Goal: Task Accomplishment & Management: Manage account settings

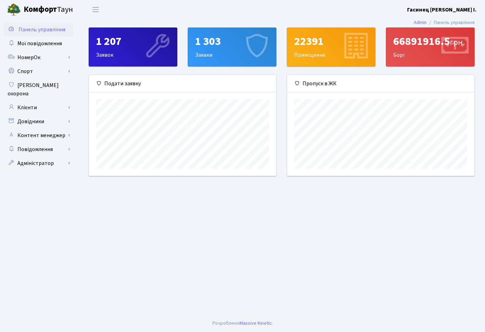
scroll to position [100, 187]
click at [50, 156] on link "Адміністратор" at bounding box center [38, 163] width 70 height 14
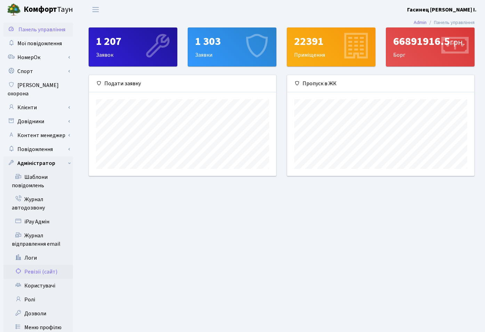
scroll to position [16, 0]
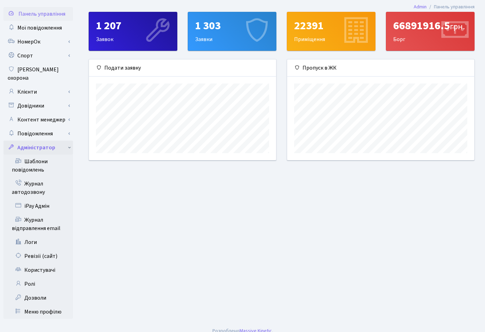
click at [65, 140] on link "Адміністратор" at bounding box center [38, 147] width 70 height 14
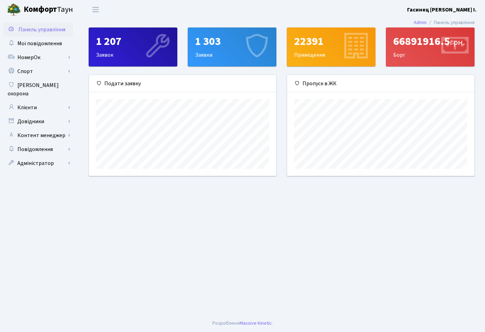
scroll to position [0, 0]
click at [6, 101] on link "Клієнти" at bounding box center [38, 107] width 70 height 14
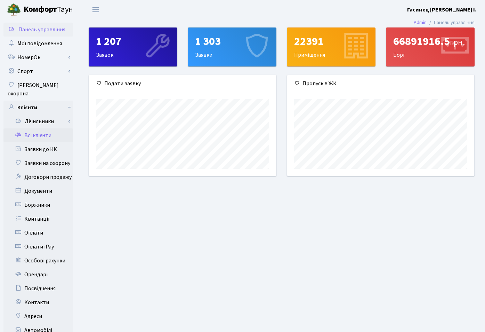
click at [41, 128] on link "Всі клієнти" at bounding box center [38, 135] width 70 height 14
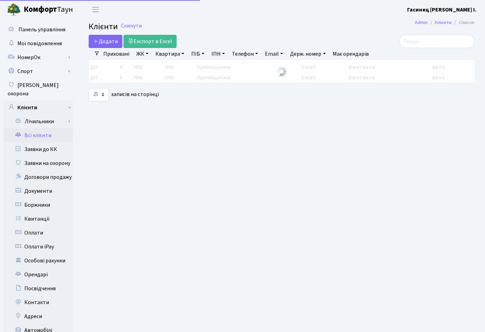
select select "25"
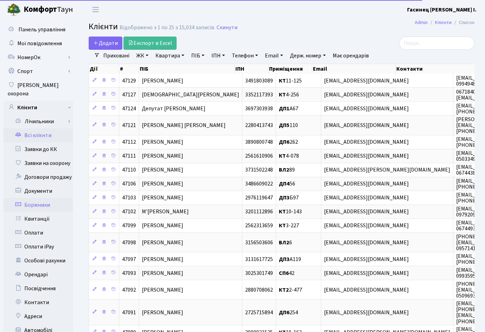
click at [43, 198] on link "Боржники" at bounding box center [38, 205] width 70 height 14
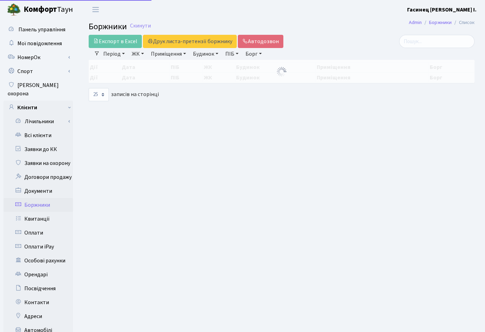
select select "25"
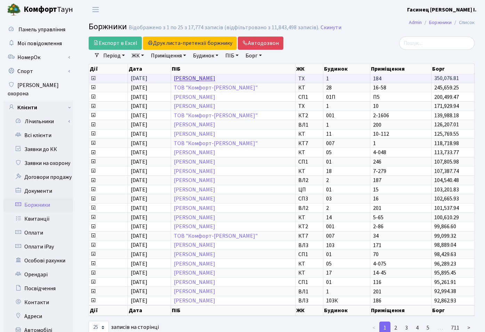
click at [215, 80] on link "Васильєв Андрій Олександрович" at bounding box center [194, 79] width 41 height 8
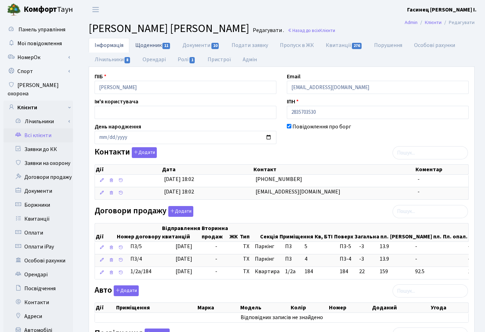
click at [139, 48] on link "Щоденник 11" at bounding box center [152, 45] width 47 height 14
select select "25"
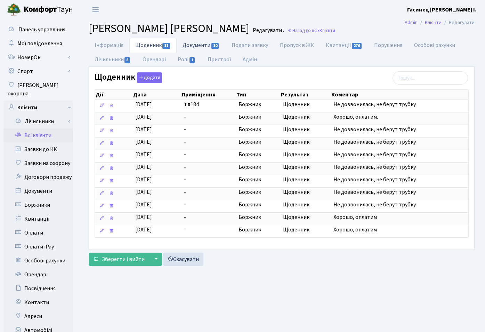
click at [202, 46] on link "Документи 10" at bounding box center [201, 45] width 49 height 14
select select "25"
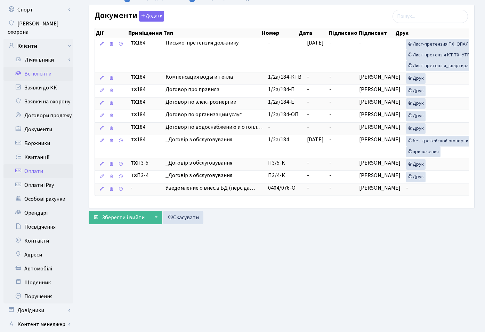
scroll to position [102, 0]
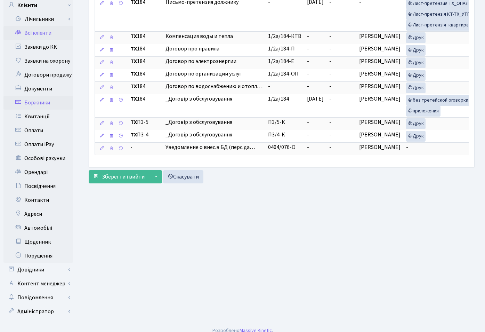
click at [33, 98] on link "Боржники" at bounding box center [38, 103] width 70 height 14
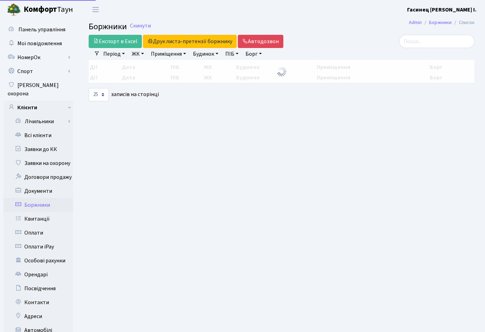
select select "25"
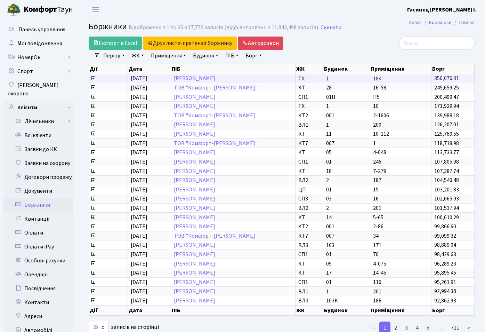
click at [92, 78] on icon at bounding box center [93, 78] width 6 height 6
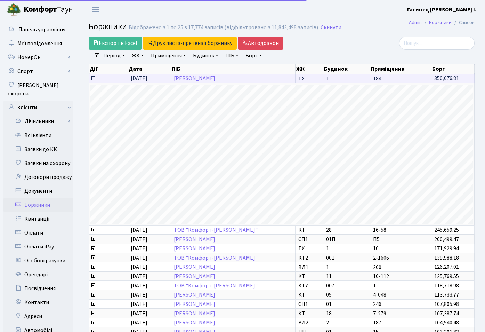
scroll to position [369, 386]
click at [93, 78] on icon at bounding box center [93, 78] width 6 height 6
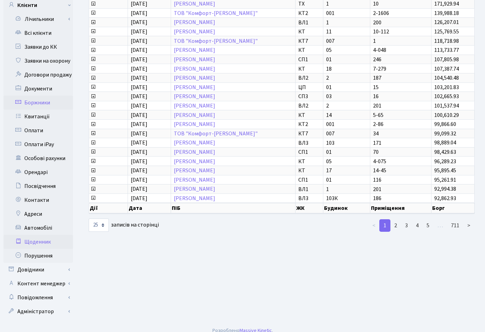
scroll to position [0, 0]
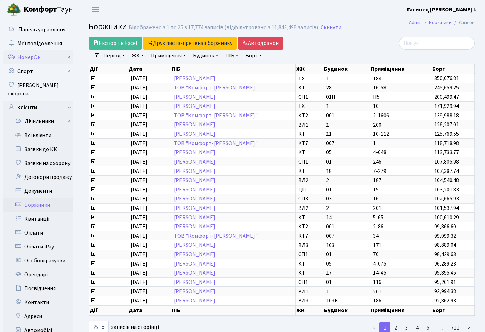
click at [46, 58] on link "НомерОк" at bounding box center [38, 57] width 70 height 14
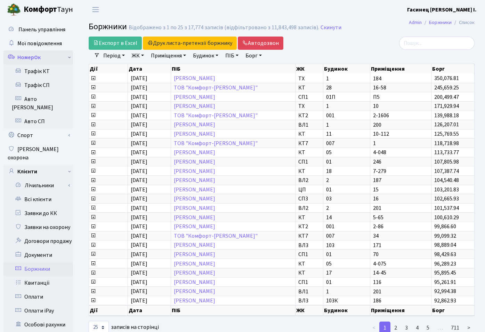
click at [46, 58] on link "НомерОк" at bounding box center [38, 57] width 70 height 14
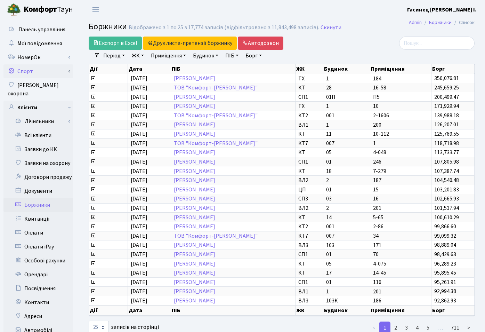
click at [51, 74] on link "Спорт" at bounding box center [38, 71] width 70 height 14
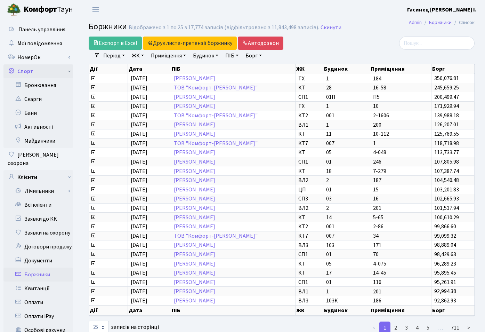
click at [51, 74] on link "Спорт" at bounding box center [38, 71] width 70 height 14
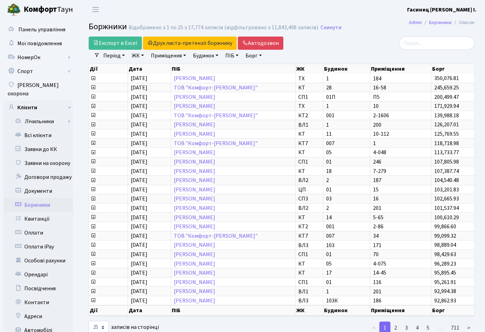
click at [341, 43] on div "Експорт в Excel Друк листа-претензії боржнику ЖК КТ ЦП ТХ КТ2 КТ3 КТ4 КТ5 КТ6 К…" at bounding box center [216, 43] width 254 height 13
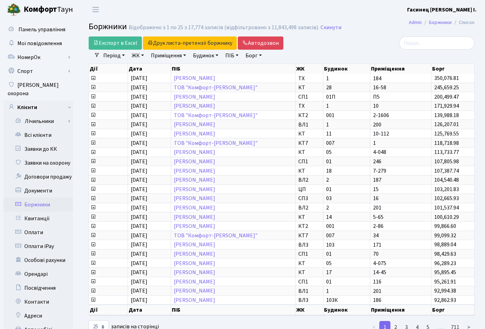
click at [354, 50] on div "Період 07.10.2025 - 07.10.2025 ЖК ТХ, вул. Ділова, 1/2 КТ, вул. Регенераторна, …" at bounding box center [284, 56] width 369 height 12
click at [29, 100] on link "Клієнти" at bounding box center [38, 107] width 70 height 14
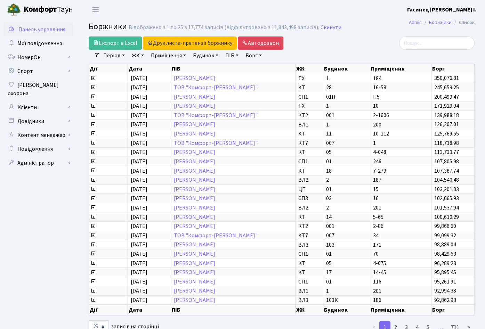
click at [39, 31] on span "Панель управління" at bounding box center [41, 30] width 47 height 8
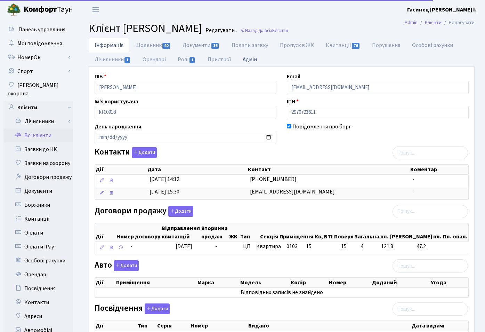
click at [245, 57] on link "Адмін" at bounding box center [250, 59] width 26 height 14
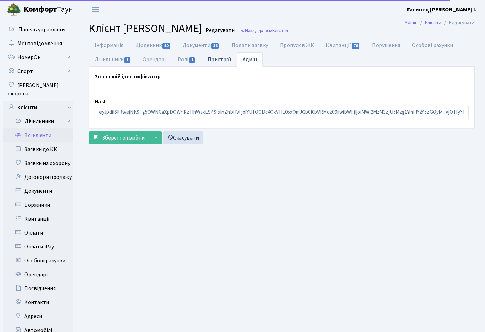
click at [224, 58] on link "Пристрої" at bounding box center [219, 59] width 35 height 14
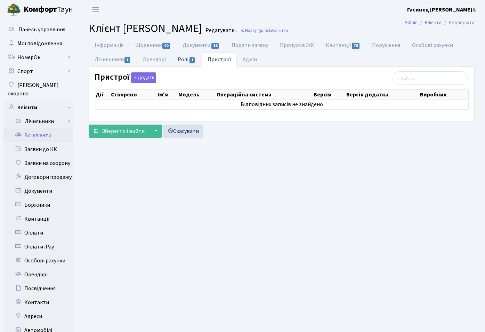
click at [190, 61] on link "Ролі 1" at bounding box center [187, 59] width 30 height 14
select select "25"
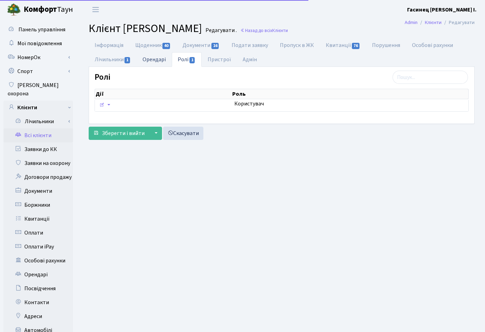
click at [156, 60] on link "Орендарі" at bounding box center [154, 59] width 35 height 14
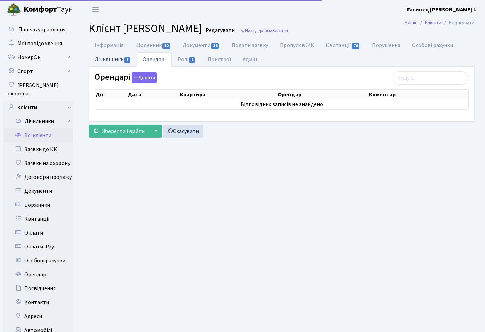
click at [107, 59] on link "Лічильники 1" at bounding box center [113, 59] width 48 height 14
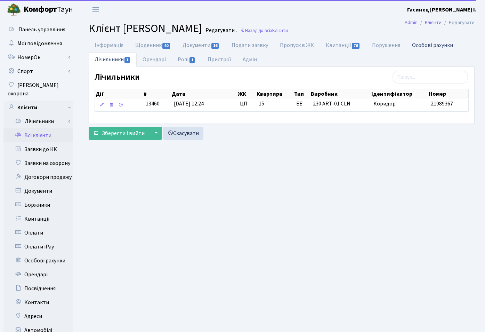
click at [444, 45] on link "Особові рахунки" at bounding box center [432, 45] width 53 height 14
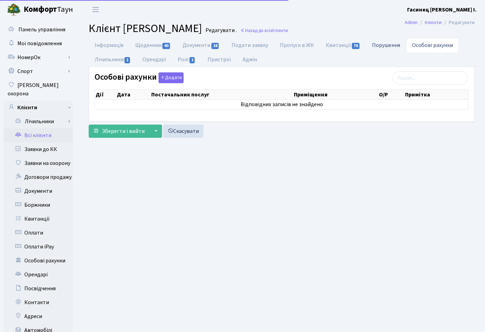
click at [383, 45] on link "Порушення" at bounding box center [386, 45] width 40 height 14
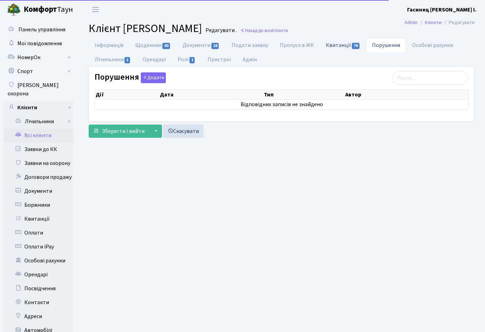
click at [341, 46] on link "Квитанції 76" at bounding box center [343, 45] width 46 height 14
select select "25"
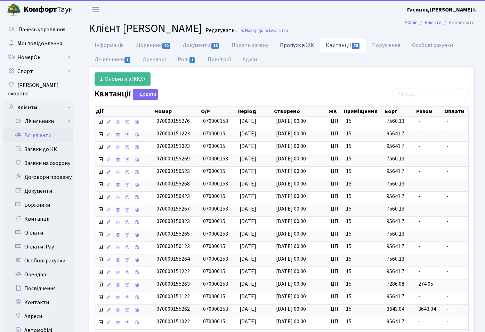
click at [279, 40] on link "Пропуск в ЖК" at bounding box center [297, 45] width 46 height 14
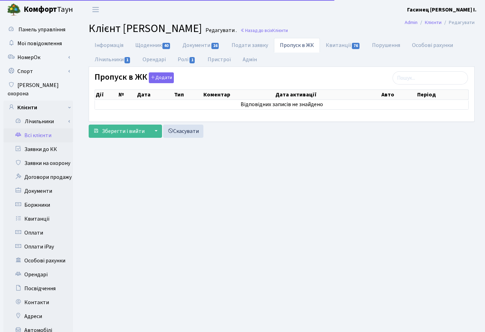
click at [288, 43] on link "Пропуск в ЖК" at bounding box center [297, 45] width 46 height 15
click at [261, 43] on link "Подати заявку" at bounding box center [250, 45] width 48 height 14
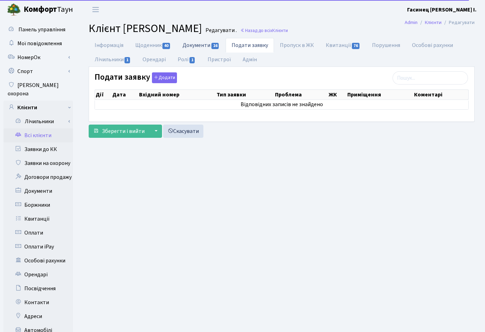
click at [205, 45] on link "Документи 16" at bounding box center [201, 45] width 49 height 14
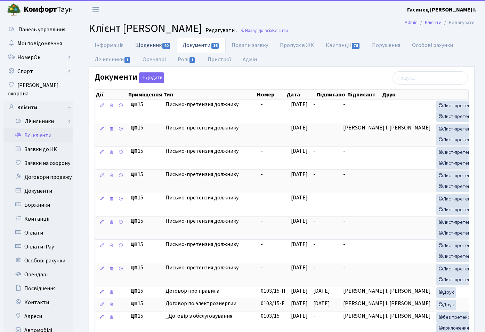
click at [151, 49] on link "Щоденник 40" at bounding box center [152, 45] width 47 height 14
select select "25"
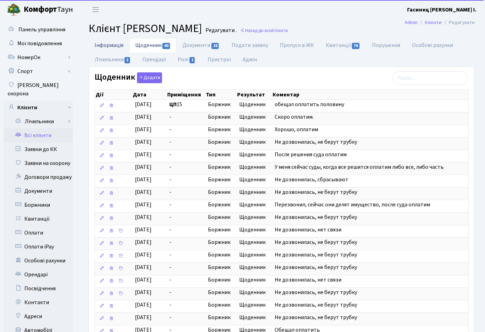
click at [108, 48] on link "Інформація" at bounding box center [109, 45] width 41 height 14
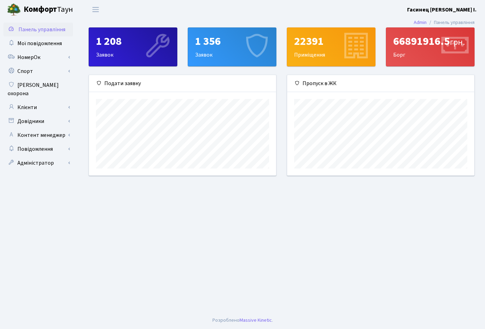
scroll to position [100, 187]
click at [413, 53] on div "66891916.5 грн. Борг" at bounding box center [430, 47] width 88 height 38
drag, startPoint x: 421, startPoint y: 40, endPoint x: 405, endPoint y: 41, distance: 16.4
click at [405, 41] on div "66891916.5 грн." at bounding box center [430, 41] width 74 height 13
click at [398, 55] on div "66891916.5 грн. Борг" at bounding box center [430, 47] width 88 height 38
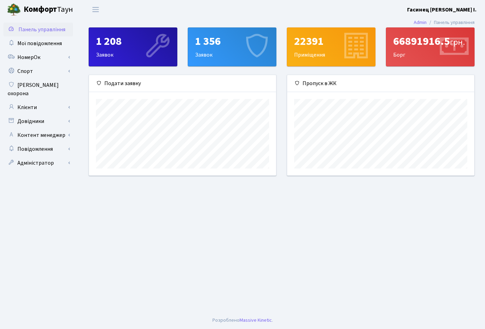
click at [398, 55] on div "66891916.5 грн. Борг" at bounding box center [430, 47] width 88 height 38
click at [429, 40] on div "66891916.5 грн." at bounding box center [430, 41] width 74 height 13
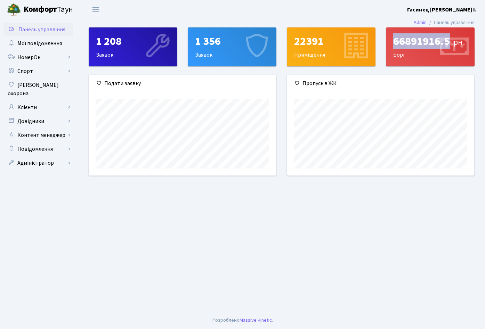
click at [429, 40] on div "66891916.5 грн." at bounding box center [430, 41] width 74 height 13
click at [70, 142] on link "Повідомлення" at bounding box center [38, 149] width 70 height 14
click at [70, 156] on link "Адміністратор" at bounding box center [38, 163] width 70 height 14
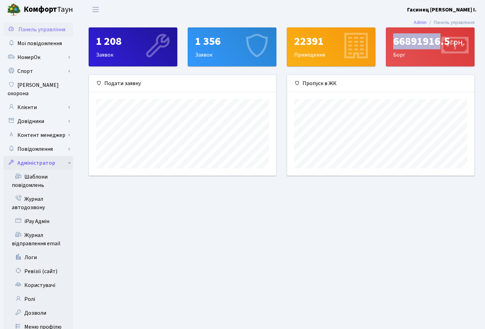
click at [70, 156] on link "Адміністратор" at bounding box center [38, 163] width 70 height 14
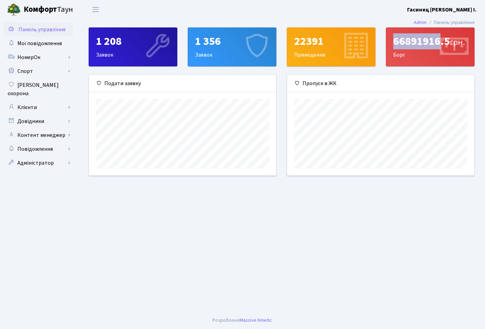
click at [411, 44] on div "66891916.5 грн." at bounding box center [430, 41] width 74 height 13
click at [37, 100] on link "Клієнти" at bounding box center [38, 107] width 70 height 14
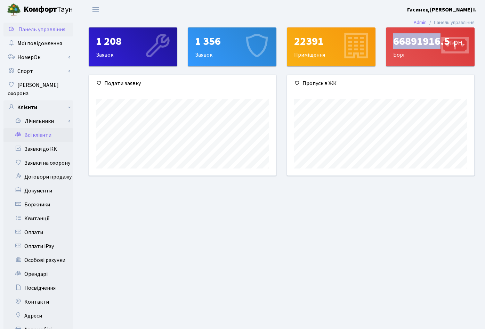
click at [37, 129] on link "Всі клієнти" at bounding box center [38, 135] width 70 height 14
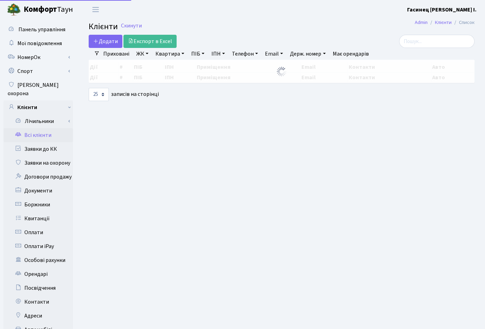
select select "25"
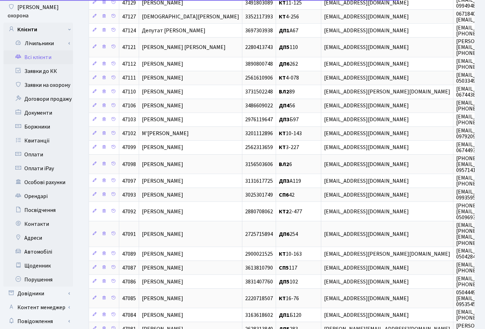
scroll to position [106, 0]
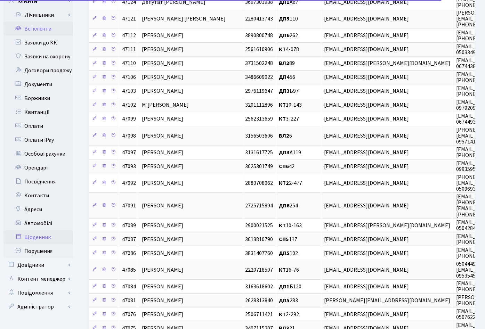
click at [42, 231] on link "Щоденник" at bounding box center [38, 238] width 70 height 14
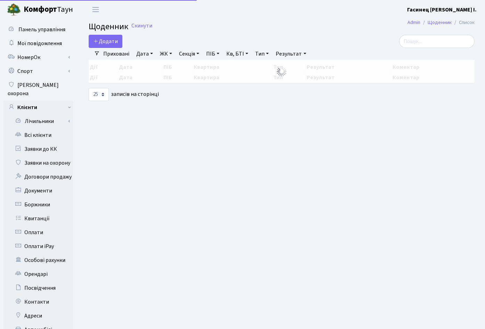
select select "25"
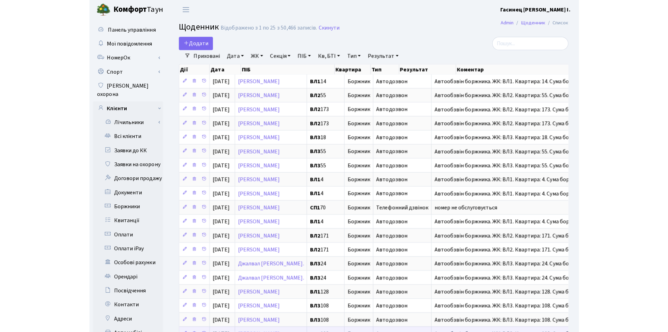
scroll to position [139, 0]
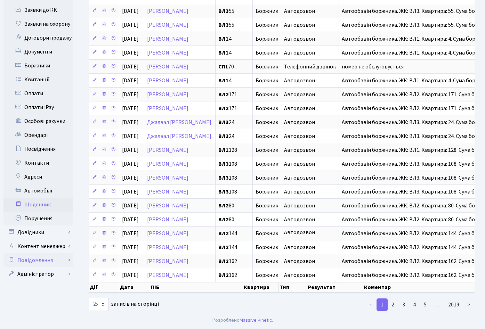
click at [30, 254] on link "Повідомлення" at bounding box center [38, 260] width 70 height 14
click at [29, 253] on link "Повідомлення" at bounding box center [38, 260] width 70 height 14
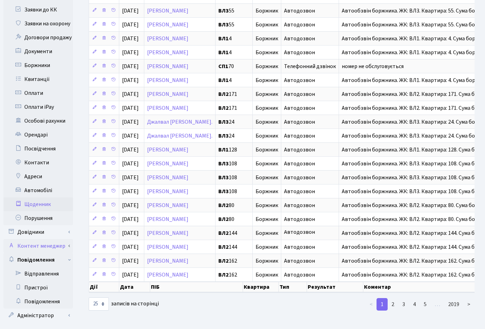
click at [44, 242] on link "Контент менеджер" at bounding box center [38, 246] width 70 height 14
click at [49, 239] on link "Контент менеджер" at bounding box center [38, 246] width 70 height 14
click at [35, 253] on link "Повідомлення" at bounding box center [38, 260] width 70 height 14
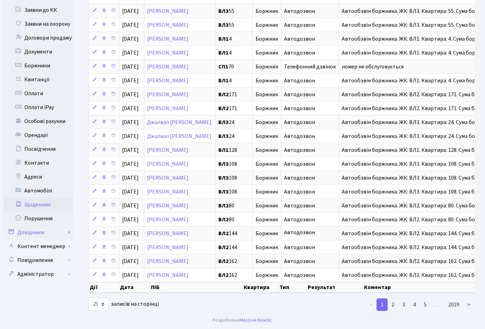
click at [61, 227] on link "Довідники" at bounding box center [38, 233] width 70 height 14
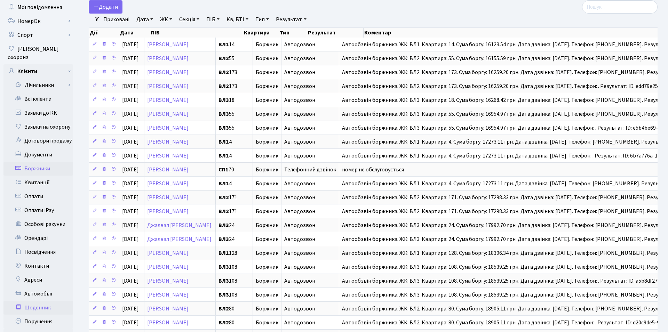
scroll to position [0, 0]
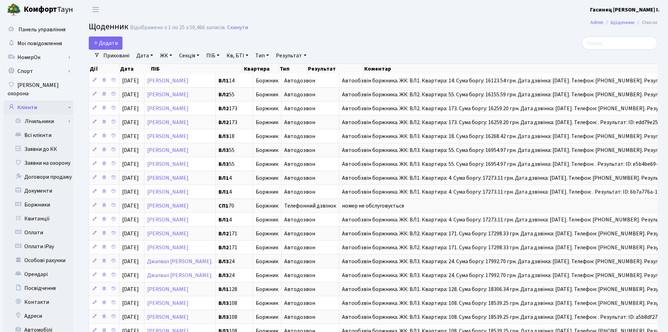
click at [39, 100] on link "Клієнти" at bounding box center [38, 107] width 70 height 14
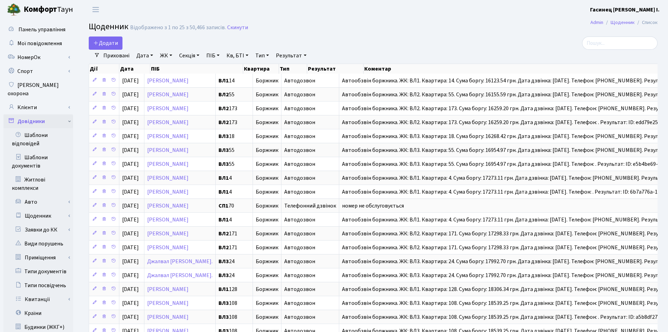
click at [31, 114] on link "Довідники" at bounding box center [38, 121] width 70 height 14
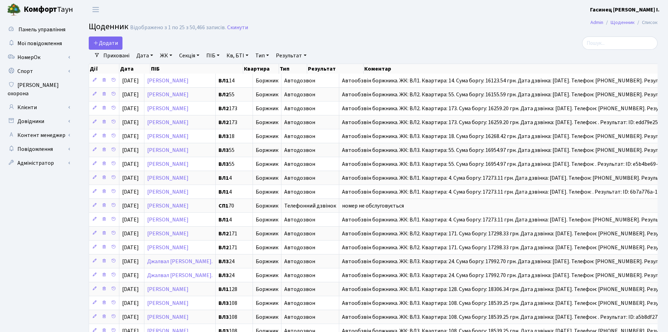
click at [53, 218] on ul "Панель управління Мої повідомлення НомерОк" at bounding box center [38, 235] width 70 height 425
drag, startPoint x: 254, startPoint y: 28, endPoint x: 224, endPoint y: 31, distance: 30.4
click at [224, 31] on h2 "Щоденник Відображено з 1 по 25 з 50,466 записів. Скинути" at bounding box center [373, 28] width 569 height 12
drag, startPoint x: 252, startPoint y: 32, endPoint x: 226, endPoint y: 31, distance: 26.8
click at [226, 31] on h2 "Щоденник Відображено з 1 по 25 з 50,466 записів. Скинути" at bounding box center [373, 28] width 569 height 12
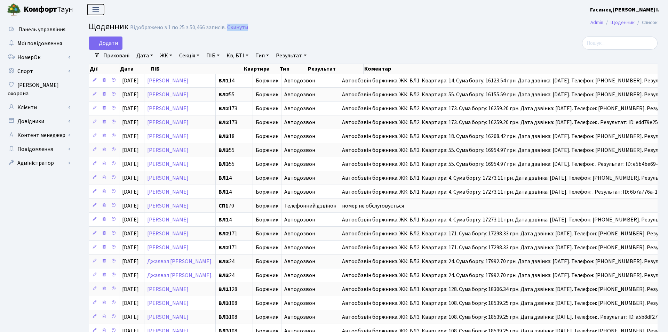
click at [96, 7] on span "Переключити навігацію" at bounding box center [95, 10] width 10 height 8
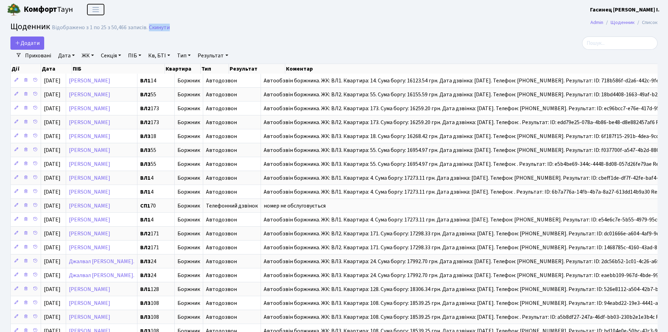
drag, startPoint x: 97, startPoint y: 13, endPoint x: 106, endPoint y: 26, distance: 15.5
click at [97, 13] on span "Переключити навігацію" at bounding box center [95, 10] width 10 height 8
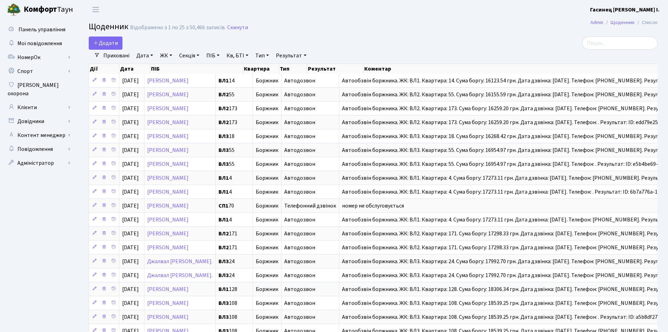
click at [67, 204] on ul "Панель управління Мої повідомлення НомерОк" at bounding box center [38, 235] width 70 height 425
drag, startPoint x: 254, startPoint y: 29, endPoint x: 92, endPoint y: 28, distance: 162.4
click at [92, 28] on h2 "Щоденник Відображено з 1 по 25 з 50,466 записів. Скинути" at bounding box center [373, 28] width 569 height 12
click at [91, 28] on span "Щоденник" at bounding box center [109, 27] width 40 height 12
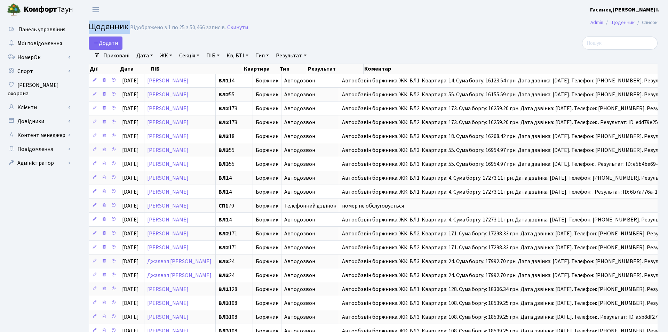
click at [91, 28] on span "Щоденник" at bounding box center [109, 27] width 40 height 12
drag, startPoint x: 89, startPoint y: 27, endPoint x: 127, endPoint y: 27, distance: 37.9
click at [127, 27] on span "Щоденник" at bounding box center [109, 27] width 40 height 12
drag, startPoint x: 267, startPoint y: 31, endPoint x: 226, endPoint y: 31, distance: 41.4
click at [226, 31] on h2 "Щоденник Відображено з 1 по 25 з 50,466 записів. Скинути" at bounding box center [373, 28] width 569 height 12
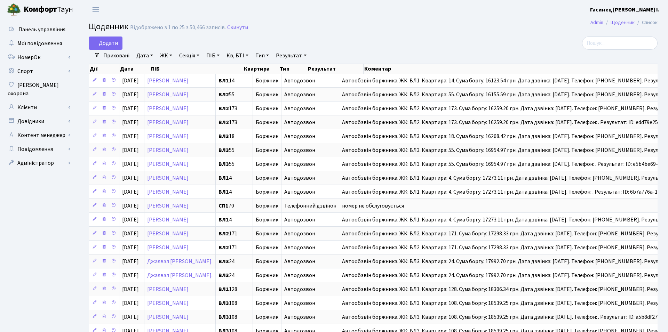
click at [247, 27] on h2 "Щоденник Відображено з 1 по 25 з 50,466 записів. Скинути" at bounding box center [373, 28] width 569 height 12
drag, startPoint x: 249, startPoint y: 27, endPoint x: 225, endPoint y: 28, distance: 23.7
click at [225, 28] on h2 "Щоденник Відображено з 1 по 25 з 50,466 записів. Скинути" at bounding box center [373, 28] width 569 height 12
click at [258, 31] on h2 "Щоденник Відображено з 1 по 25 з 50,466 записів. Скинути" at bounding box center [373, 28] width 569 height 12
click at [35, 100] on link "Клієнти" at bounding box center [38, 107] width 70 height 14
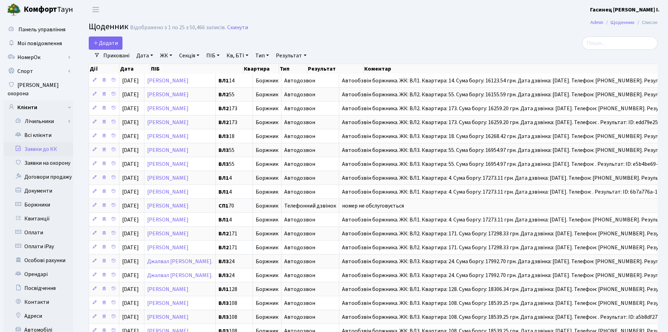
click at [28, 144] on link "Заявки до КК" at bounding box center [38, 149] width 70 height 14
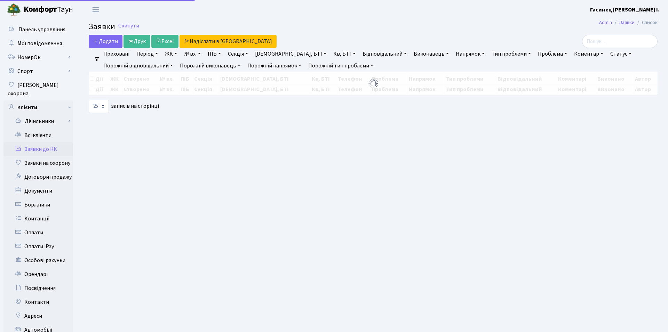
select select "25"
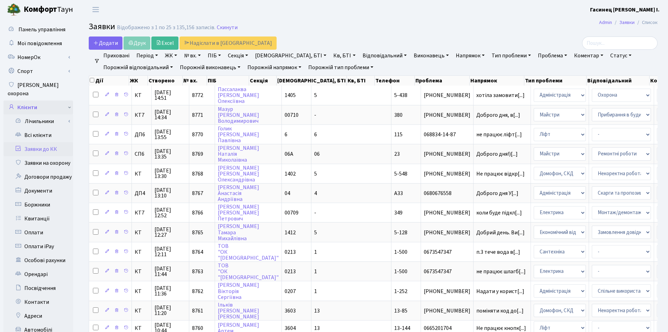
click at [69, 100] on link "Клієнти" at bounding box center [38, 107] width 70 height 14
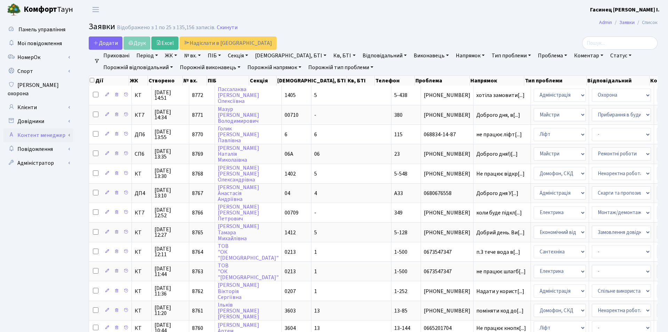
click at [58, 128] on link "Контент менеджер" at bounding box center [38, 135] width 70 height 14
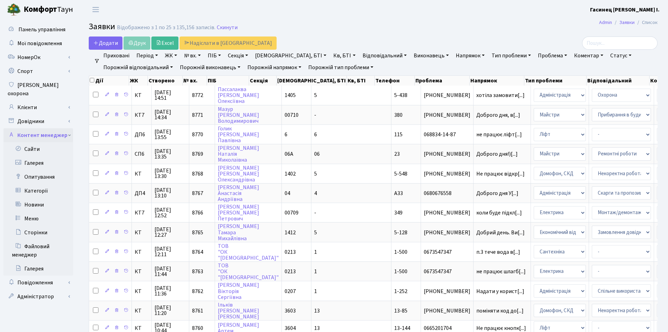
click at [59, 128] on link "Контент менеджер" at bounding box center [38, 135] width 70 height 14
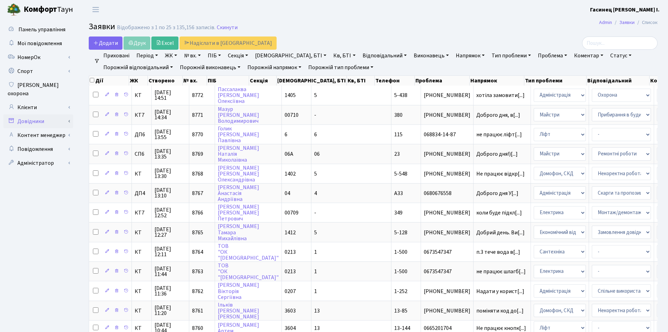
click at [69, 114] on link "Довідники" at bounding box center [38, 121] width 70 height 14
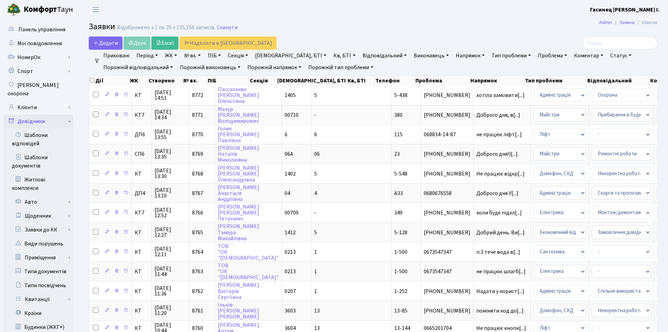
click at [47, 114] on link "Довідники" at bounding box center [38, 121] width 70 height 14
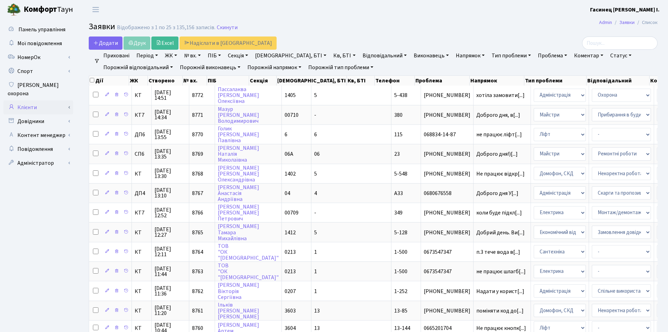
click at [49, 100] on link "Клієнти" at bounding box center [38, 107] width 70 height 14
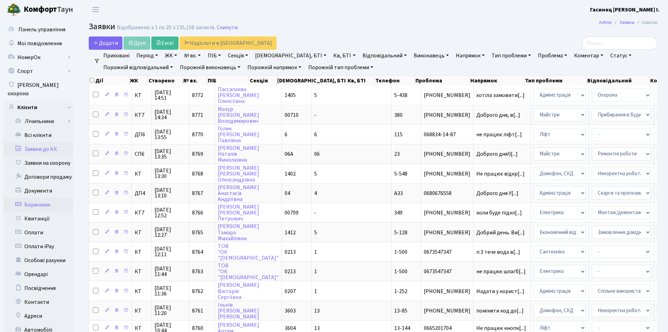
click at [41, 198] on link "Боржники" at bounding box center [38, 205] width 70 height 14
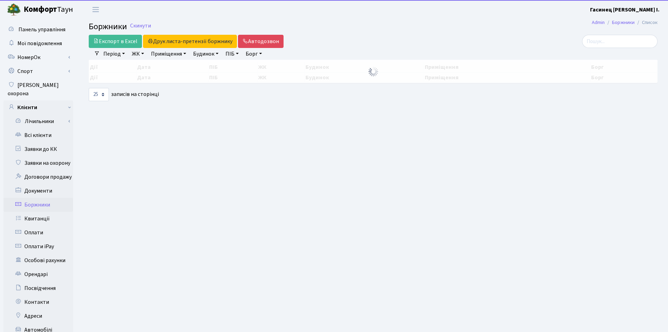
select select "25"
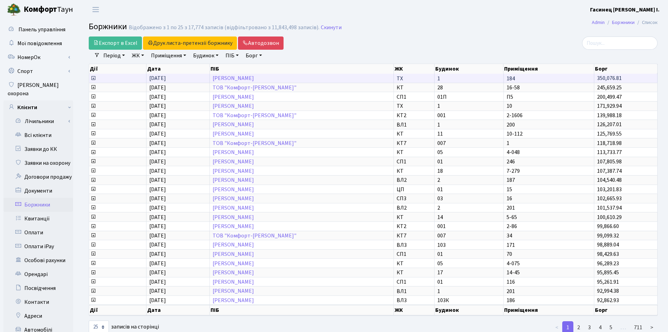
click at [93, 78] on icon at bounding box center [93, 78] width 6 height 6
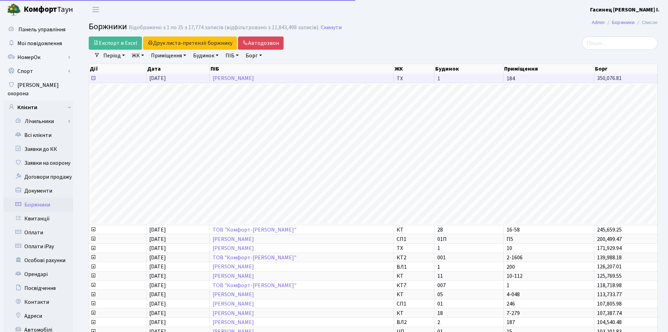
scroll to position [369, 569]
click at [93, 78] on icon at bounding box center [93, 78] width 6 height 6
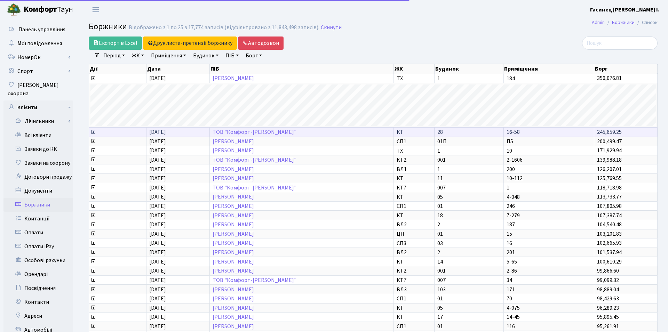
scroll to position [0, 0]
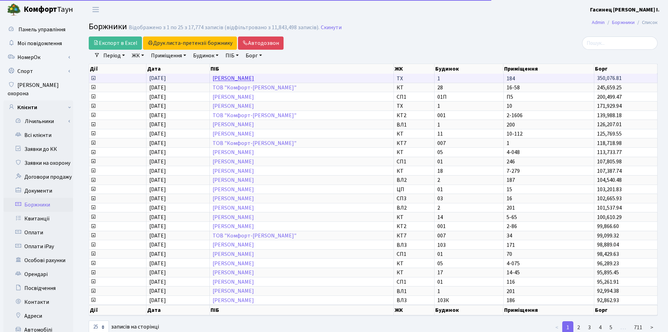
click at [254, 78] on link "[PERSON_NAME]" at bounding box center [232, 79] width 41 height 8
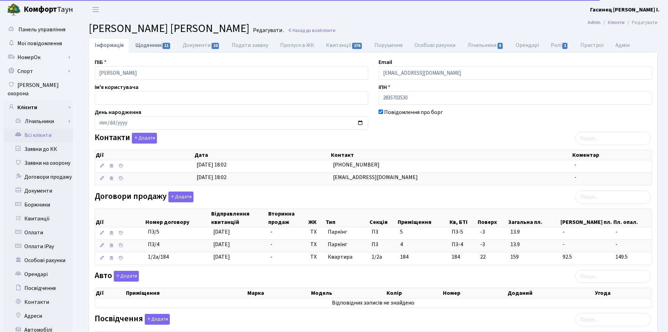
click at [144, 42] on link "Щоденник 11" at bounding box center [152, 45] width 47 height 14
select select "25"
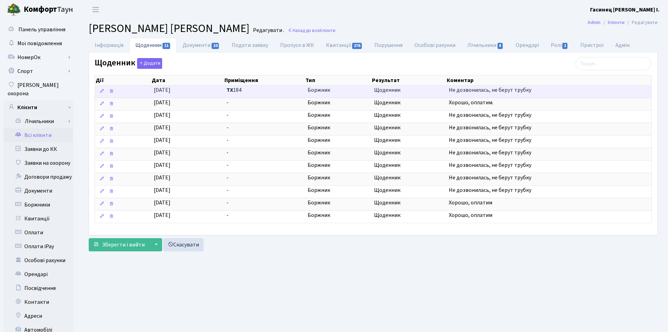
click at [297, 90] on span "ТХ 184" at bounding box center [263, 90] width 75 height 8
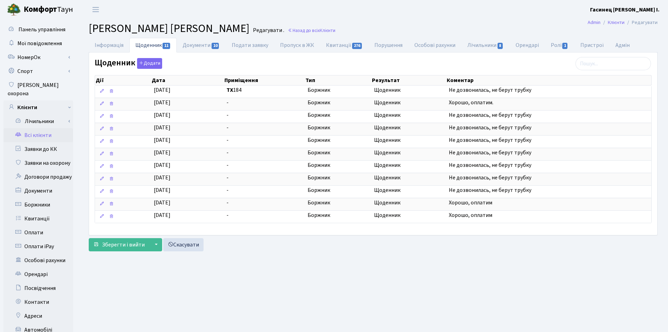
click at [32, 128] on link "Всі клієнти" at bounding box center [38, 135] width 70 height 14
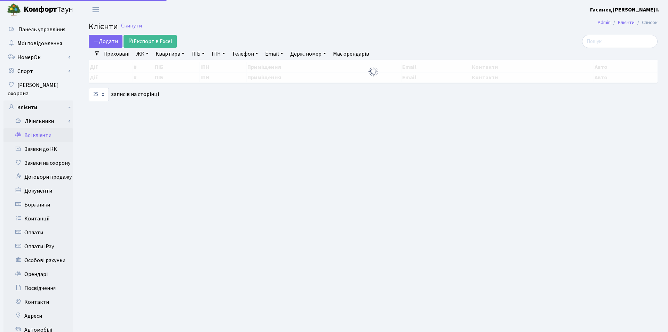
select select "25"
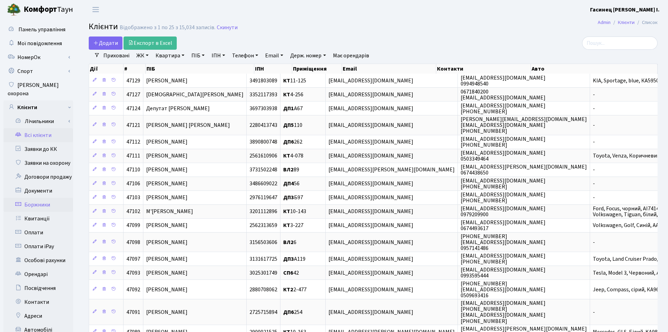
click at [39, 198] on link "Боржники" at bounding box center [38, 205] width 70 height 14
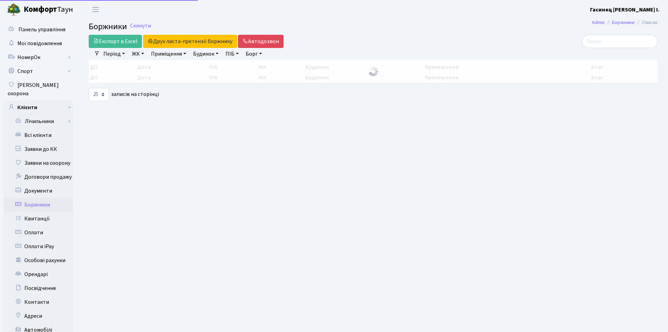
select select "25"
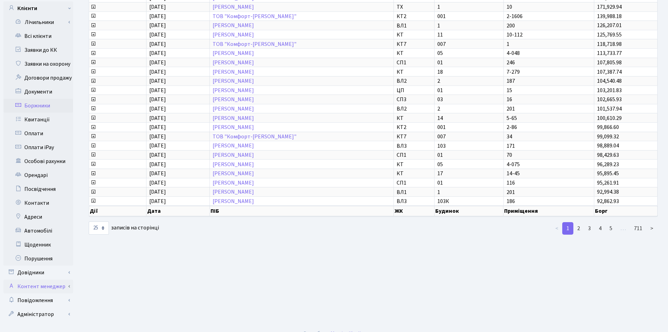
scroll to position [102, 0]
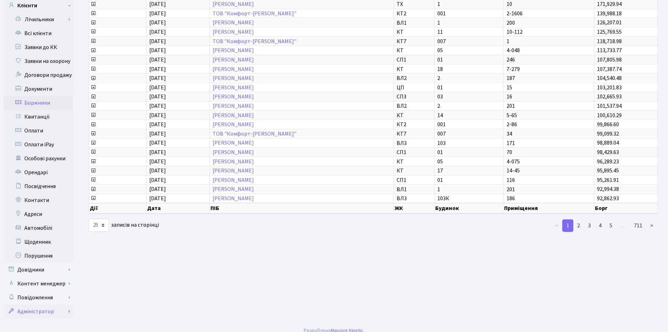
click at [50, 305] on link "Адміністратор" at bounding box center [38, 312] width 70 height 14
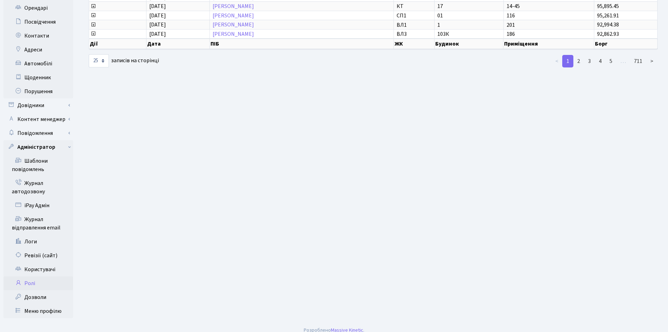
click at [29, 276] on link "Ролі" at bounding box center [38, 283] width 70 height 14
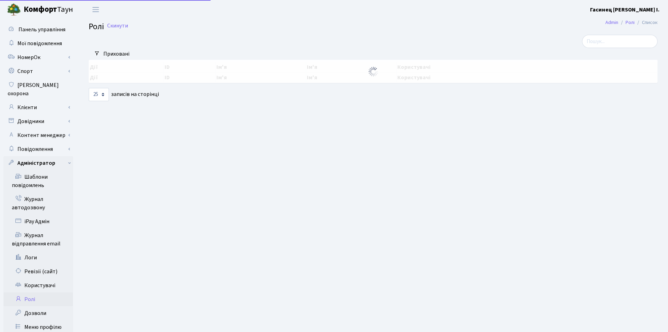
select select "25"
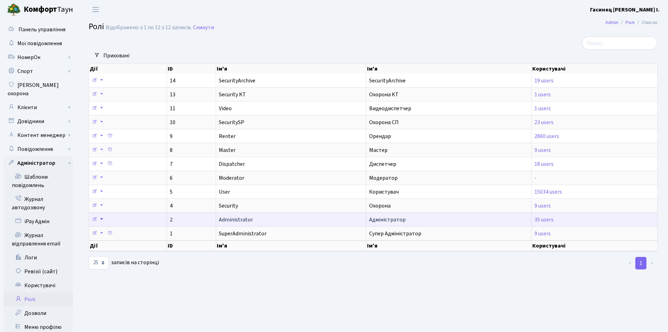
click at [104, 220] on link at bounding box center [101, 219] width 8 height 11
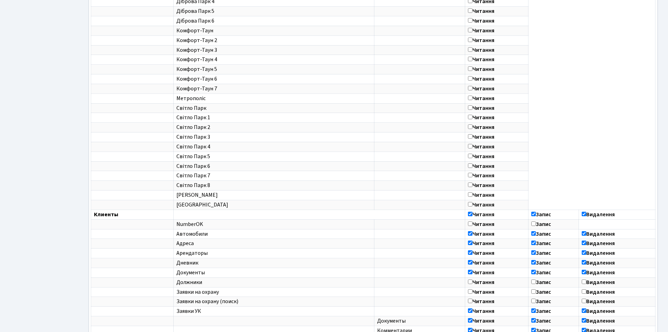
scroll to position [395, 0]
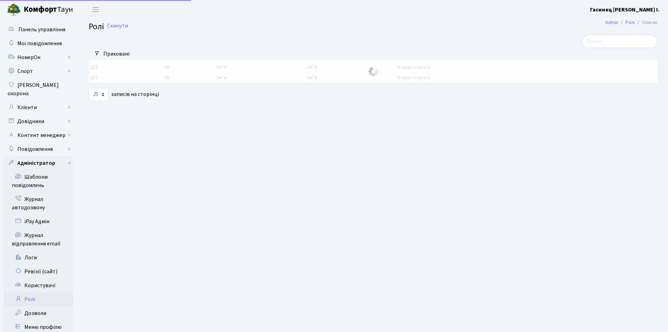
select select "25"
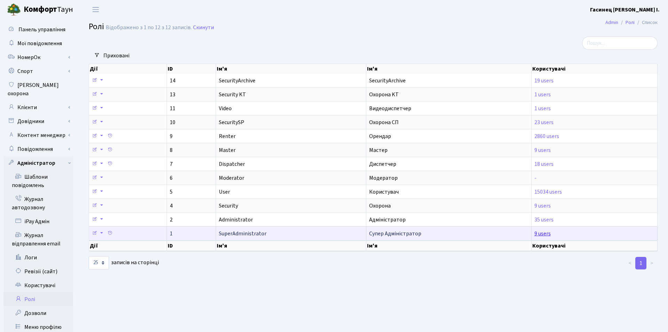
click at [542, 233] on link "9 users" at bounding box center [542, 234] width 16 height 8
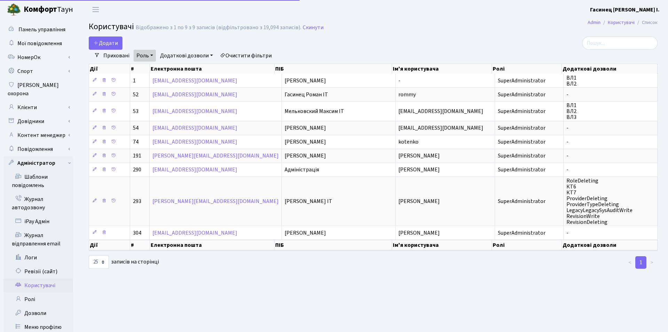
select select "25"
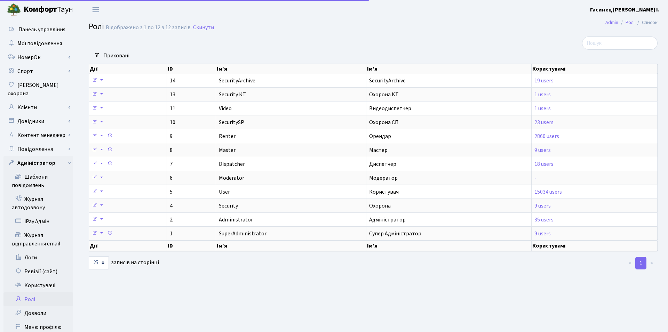
select select "25"
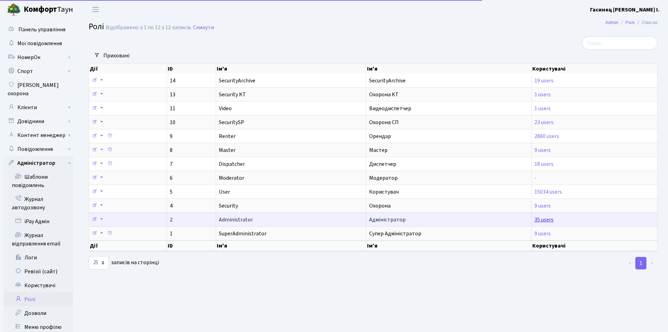
click at [542, 220] on link "35 users" at bounding box center [543, 220] width 19 height 8
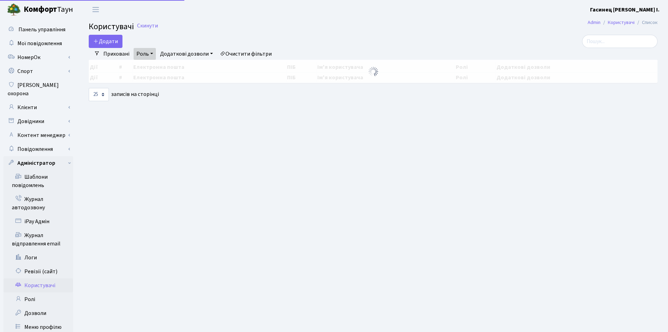
select select "25"
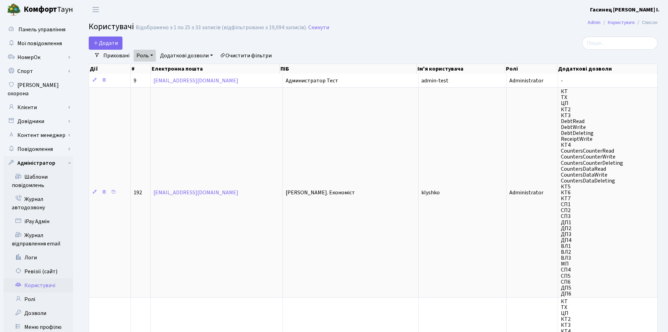
click at [164, 42] on div "Додати" at bounding box center [277, 43] width 376 height 13
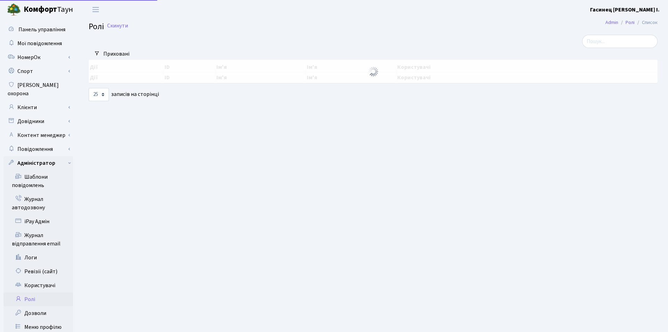
select select "25"
